Goal: Answer question/provide support

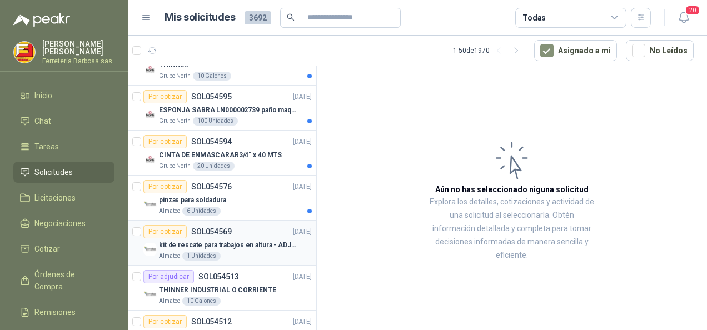
scroll to position [377, 0]
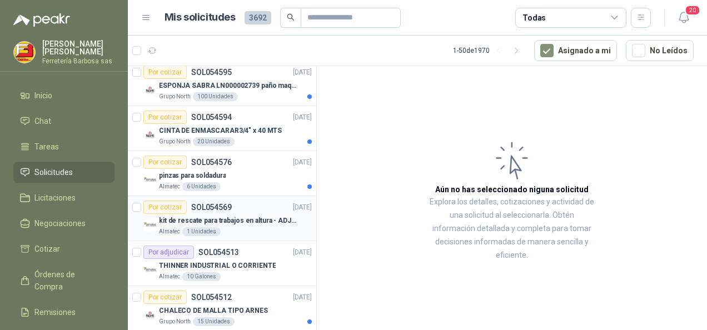
click at [164, 202] on div "Por cotizar" at bounding box center [164, 207] width 43 height 13
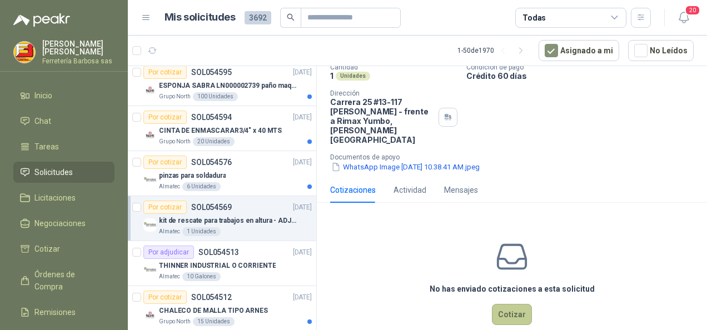
click at [517, 304] on button "Cotizar" at bounding box center [512, 314] width 40 height 21
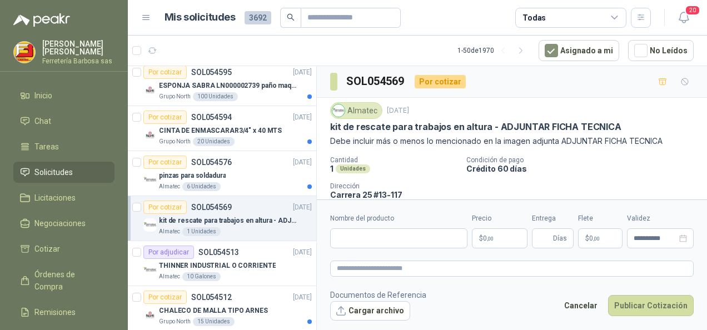
scroll to position [56, 0]
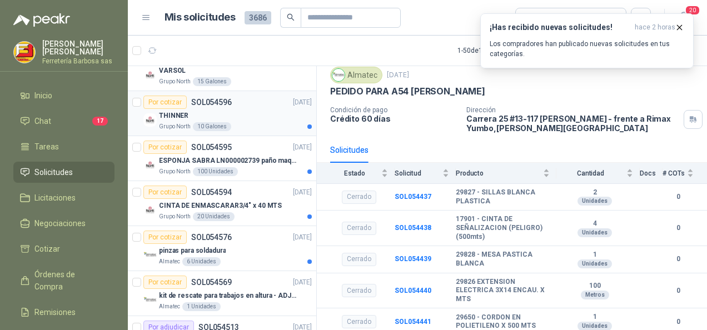
scroll to position [222, 0]
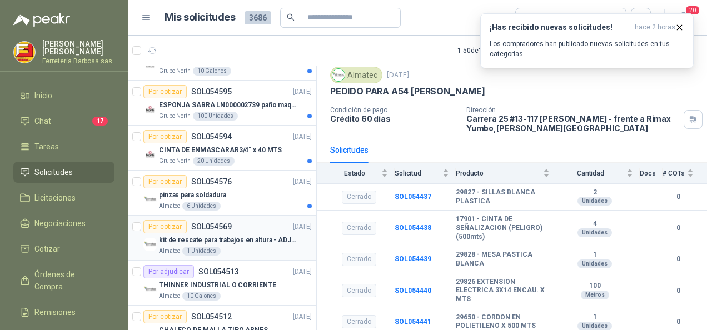
click at [170, 228] on div "Por cotizar" at bounding box center [164, 226] width 43 height 13
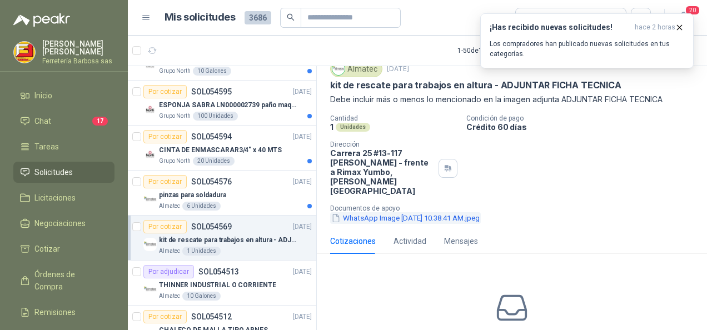
scroll to position [93, 0]
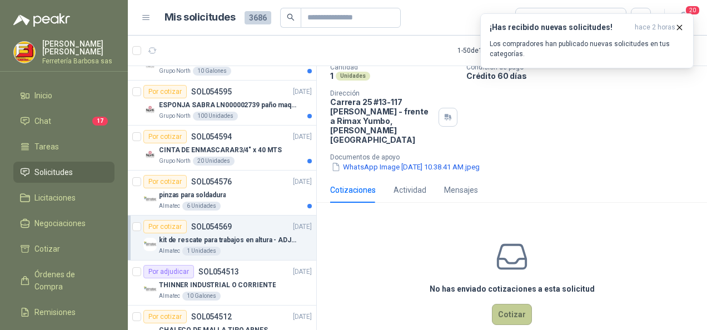
click at [497, 304] on button "Cotizar" at bounding box center [512, 314] width 40 height 21
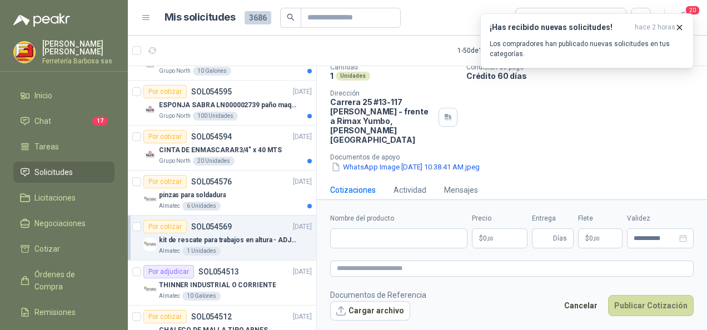
scroll to position [85, 0]
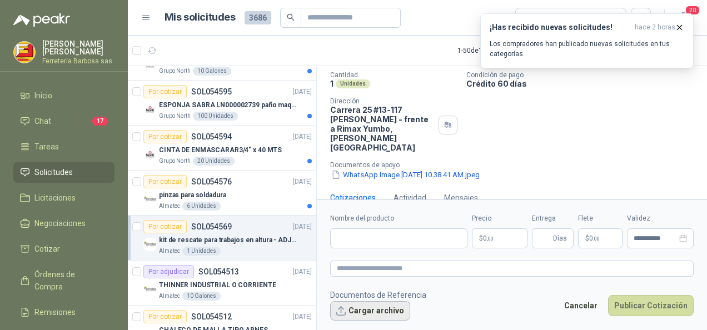
click at [389, 310] on button "Cargar archivo" at bounding box center [370, 311] width 80 height 20
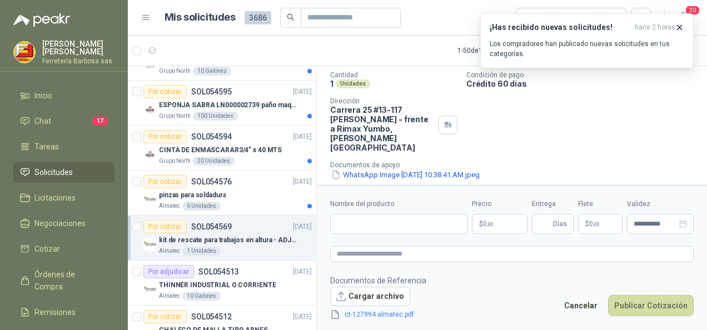
scroll to position [93, 0]
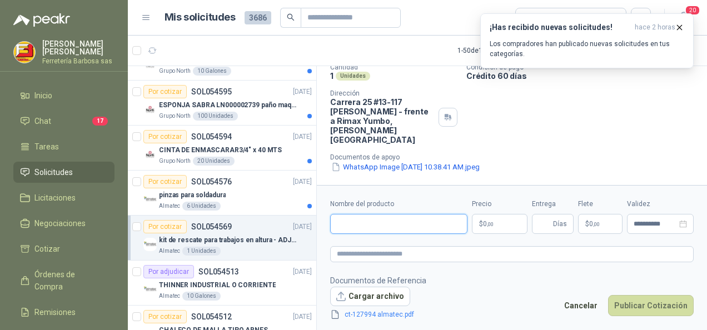
click at [399, 226] on input "Nombre del producto" at bounding box center [398, 224] width 137 height 20
paste input "**********"
type input "**********"
click at [500, 223] on p "$ 0 ,00" at bounding box center [500, 224] width 56 height 20
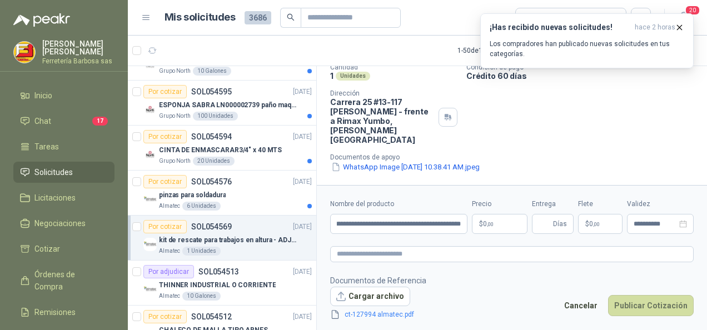
scroll to position [0, 0]
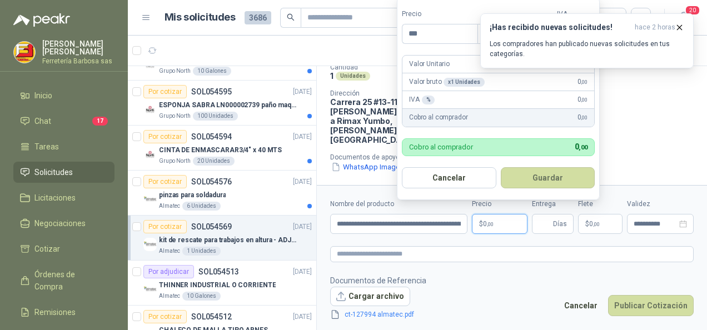
click at [487, 227] on span ",00" at bounding box center [490, 224] width 7 height 6
click at [487, 226] on span ",00" at bounding box center [490, 224] width 7 height 6
drag, startPoint x: 487, startPoint y: 226, endPoint x: 453, endPoint y: 31, distance: 198.2
click at [453, 31] on input "***" at bounding box center [440, 33] width 75 height 19
type input "**********"
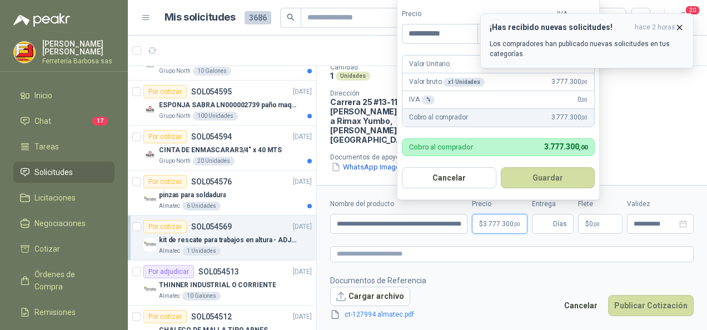
click at [681, 29] on icon "button" at bounding box center [679, 27] width 9 height 9
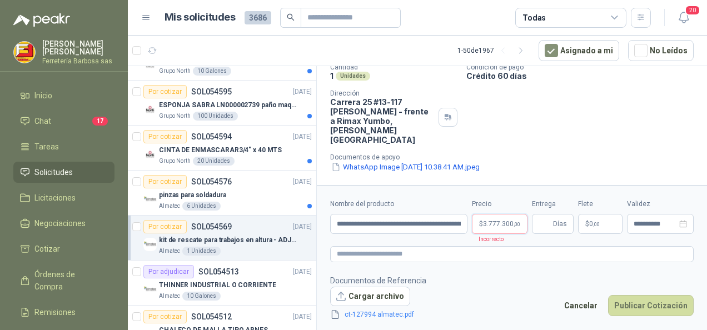
click at [506, 219] on p "$ 3.777.300 ,00" at bounding box center [500, 224] width 56 height 20
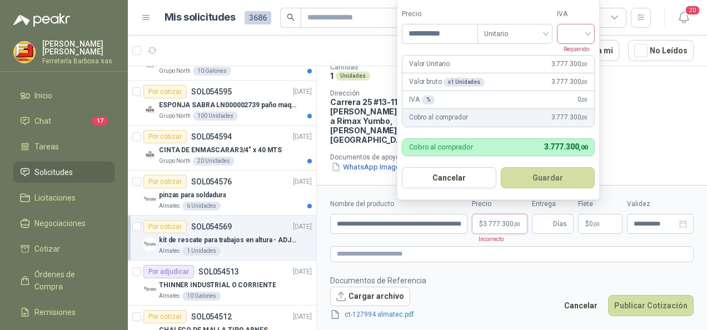
click at [578, 32] on input "search" at bounding box center [576, 32] width 24 height 17
click at [576, 63] on div "19%" at bounding box center [579, 58] width 34 height 18
click at [537, 175] on button "Guardar" at bounding box center [550, 177] width 96 height 21
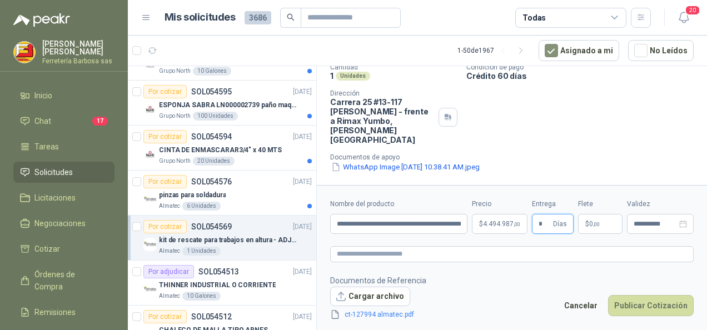
type input "*"
click at [582, 268] on form "**********" at bounding box center [512, 259] width 390 height 149
click at [635, 305] on button "Publicar Cotización" at bounding box center [651, 305] width 86 height 21
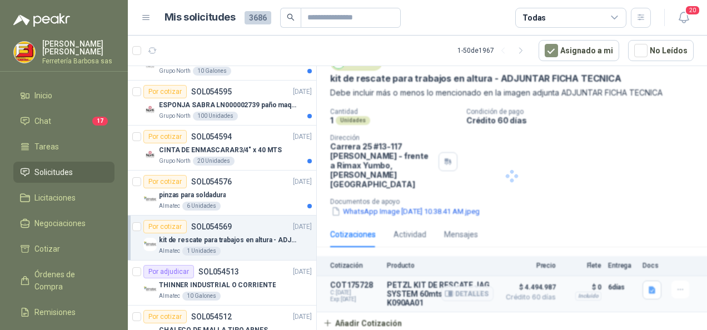
scroll to position [30, 0]
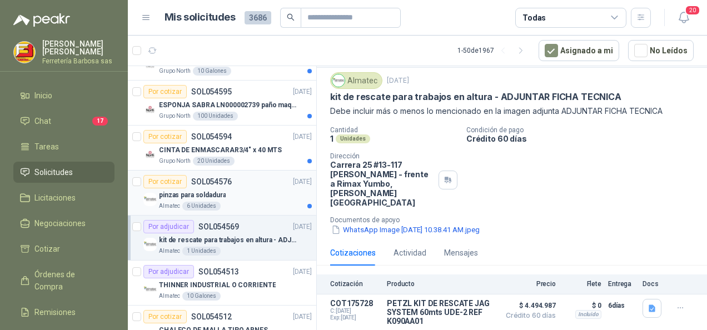
click at [169, 180] on div "Por cotizar" at bounding box center [164, 181] width 43 height 13
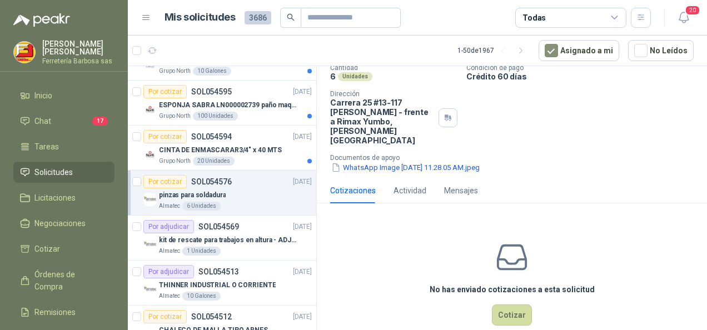
scroll to position [93, 0]
click at [403, 161] on button "WhatsApp Image [DATE] 11.28.05 AM.jpeg" at bounding box center [405, 167] width 151 height 12
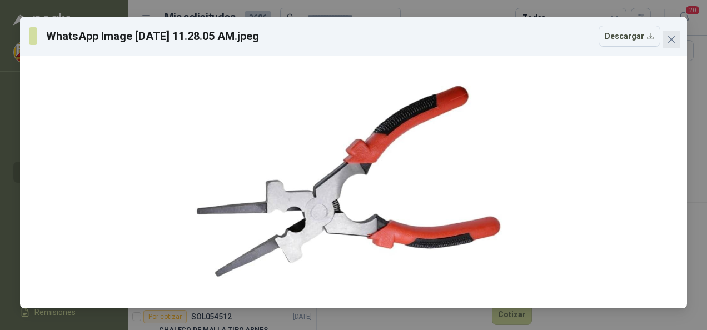
click at [668, 41] on icon "close" at bounding box center [671, 39] width 9 height 9
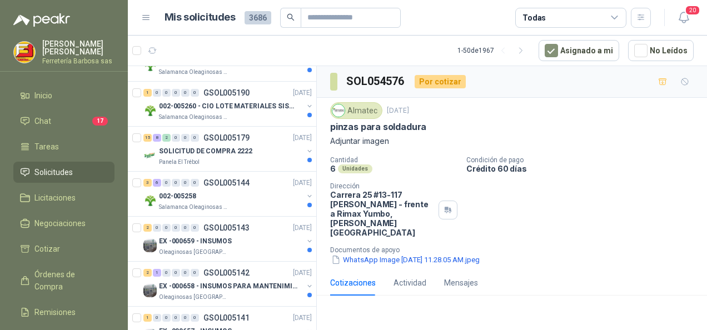
scroll to position [2326, 0]
